Goal: Task Accomplishment & Management: Complete application form

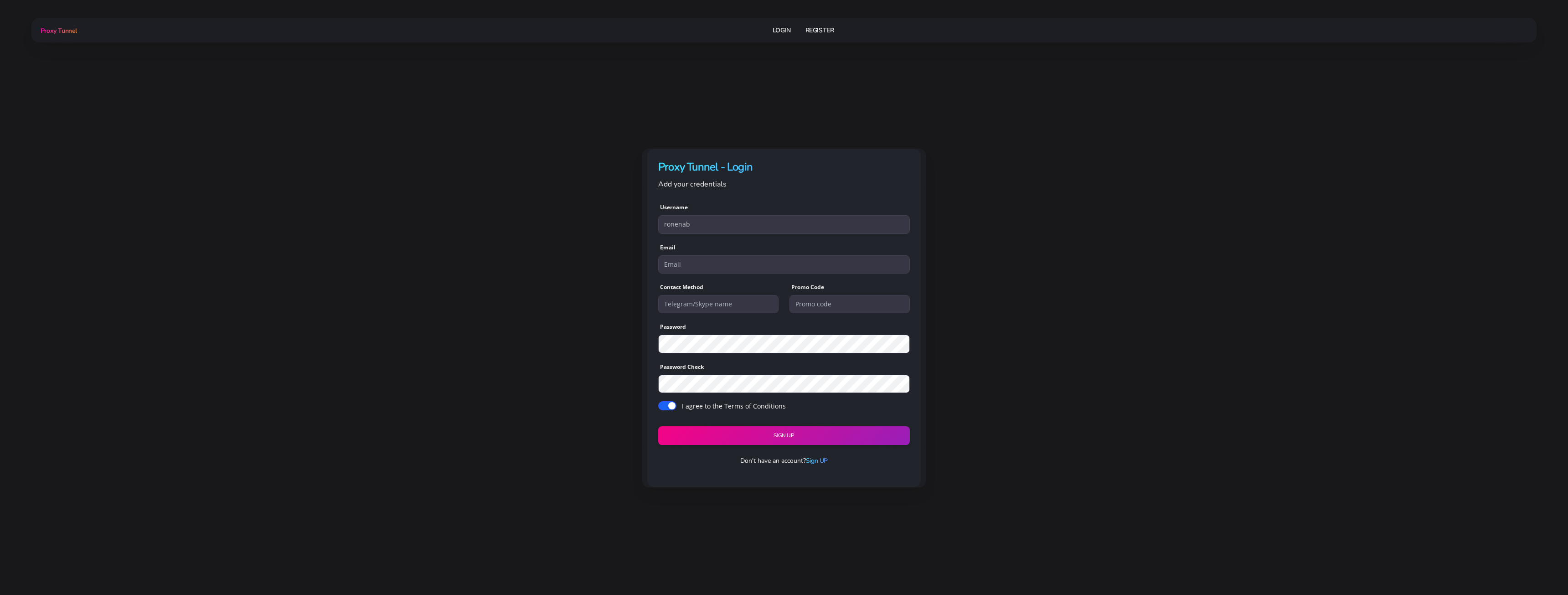
type input "ronenab"
type input "[EMAIL_ADDRESS][DOMAIN_NAME]"
type input "casinobetil"
click at [658, 426] on button "Sign UP" at bounding box center [783, 435] width 251 height 19
click at [714, 308] on input "casinobetil" at bounding box center [718, 304] width 121 height 18
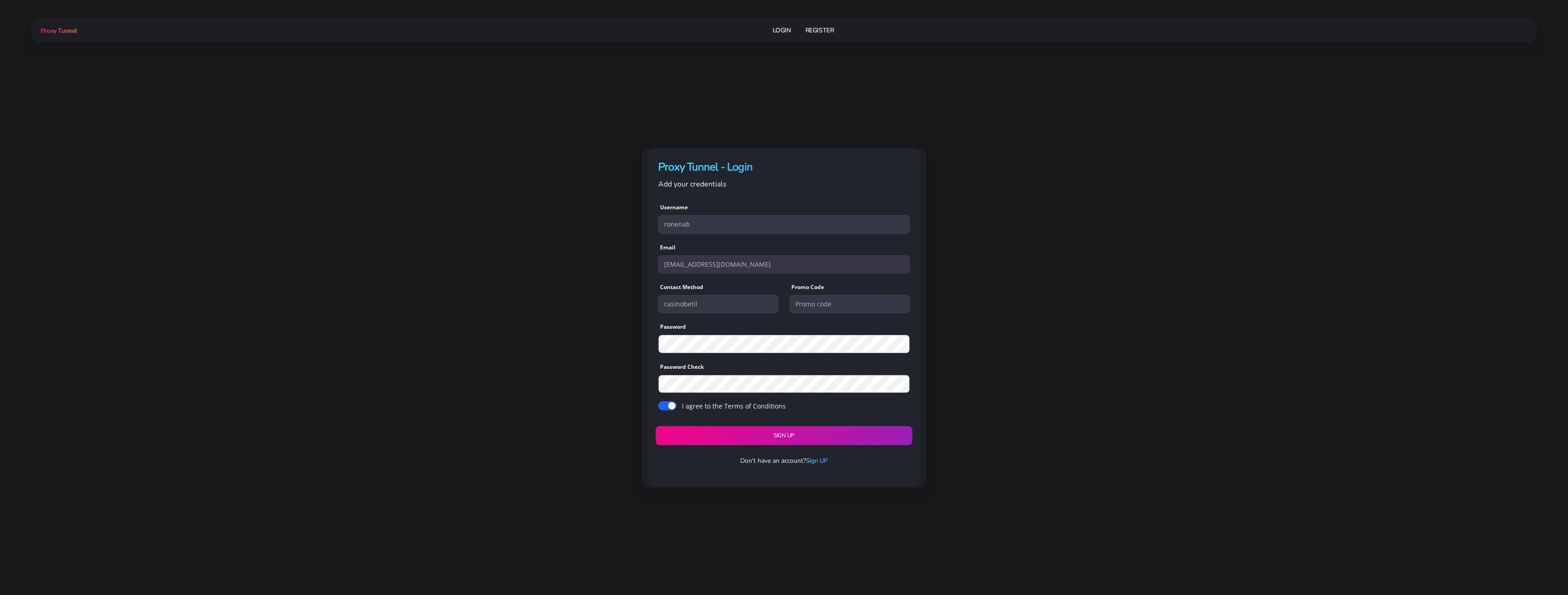
click at [711, 428] on button "Sign UP" at bounding box center [784, 435] width 257 height 19
type input "ronenab"
type input "[EMAIL_ADDRESS][DOMAIN_NAME]"
type input "casinobetil"
click at [658, 426] on button "Sign UP" at bounding box center [783, 435] width 251 height 19
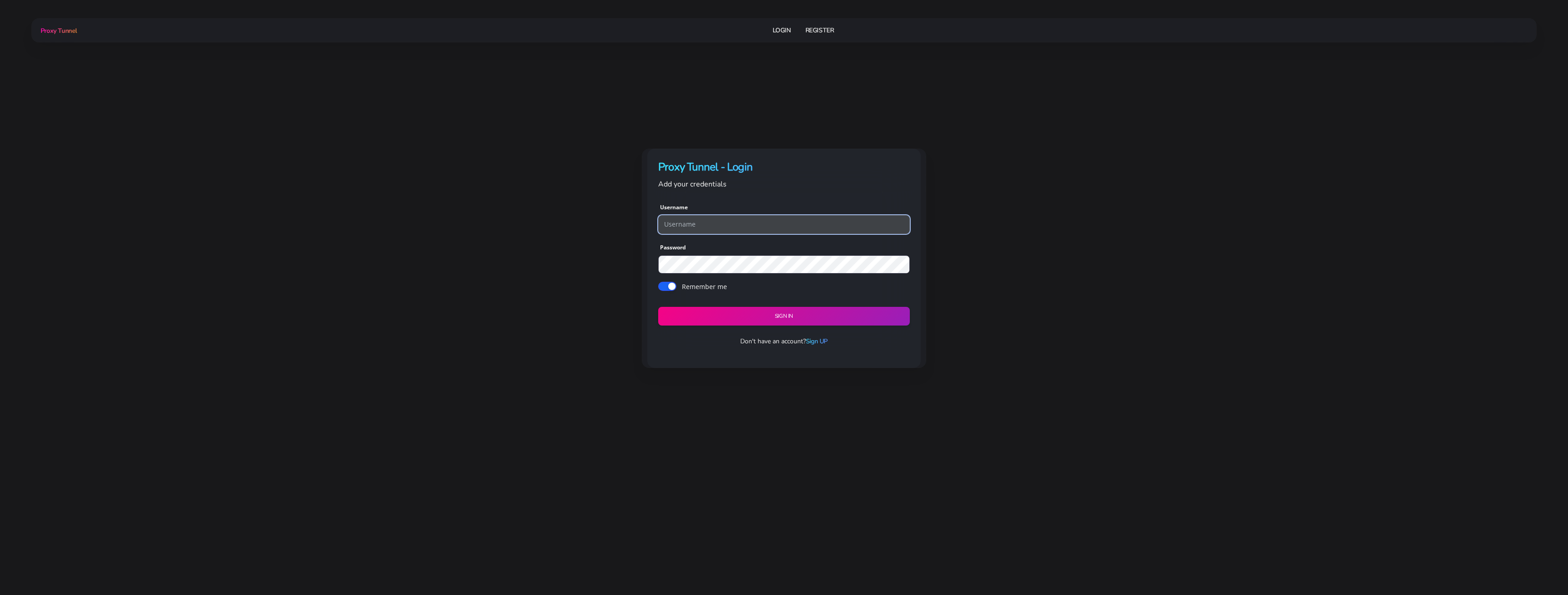
click at [777, 222] on input "text" at bounding box center [783, 224] width 251 height 18
type input "ronenab"
click at [658, 307] on button "Sign in" at bounding box center [783, 316] width 251 height 19
click at [723, 325] on button "Sign in" at bounding box center [784, 316] width 257 height 19
